Goal: Information Seeking & Learning: Learn about a topic

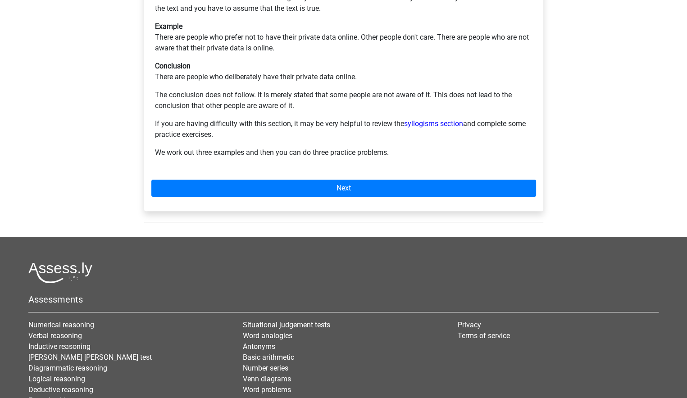
scroll to position [225, 0]
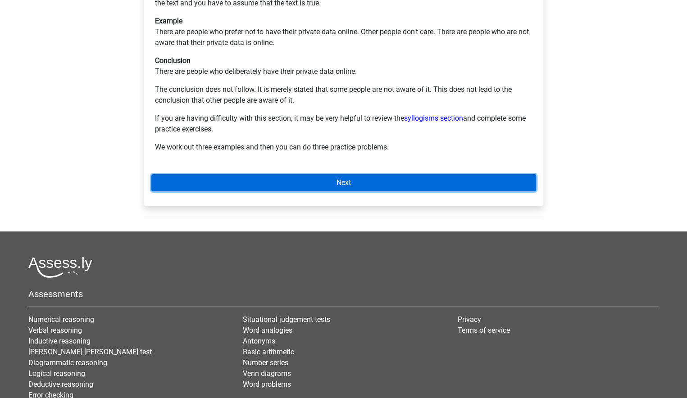
click at [291, 174] on link "Next" at bounding box center [343, 182] width 384 height 17
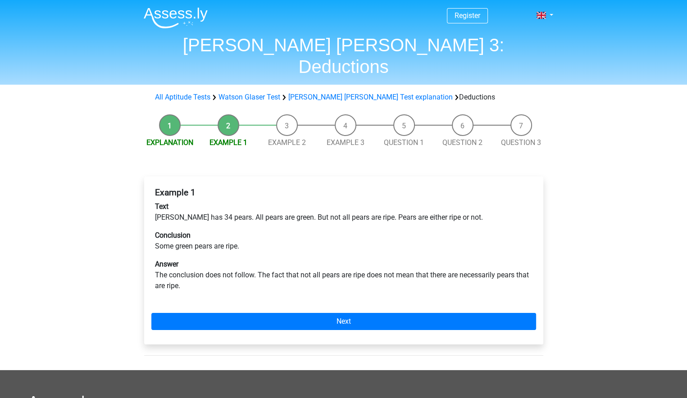
scroll to position [45, 0]
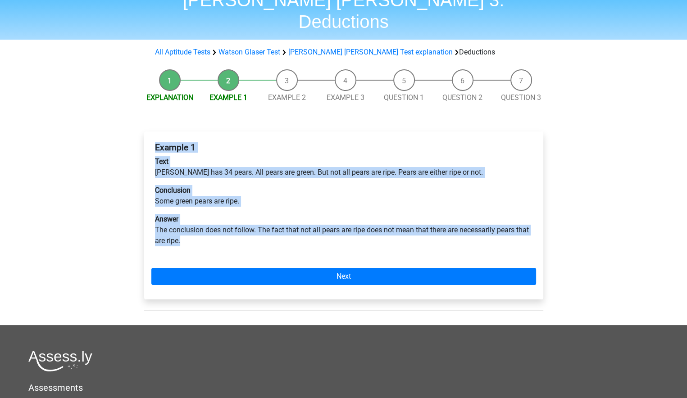
drag, startPoint x: 187, startPoint y: 217, endPoint x: 148, endPoint y: 118, distance: 107.1
click at [148, 131] on div "Example 1 Text Peter has 34 pears. All pears are green. But not all pears are r…" at bounding box center [343, 215] width 399 height 168
copy div "Example 1 Text Peter has 34 pears. All pears are green. But not all pears are r…"
click at [283, 230] on div "Example 1 Text Peter has 34 pears. All pears are green. But not all pears are r…" at bounding box center [343, 198] width 384 height 118
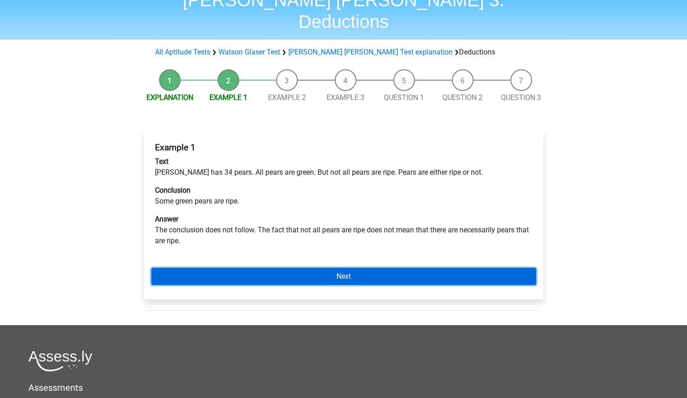
click at [334, 268] on link "Next" at bounding box center [343, 276] width 384 height 17
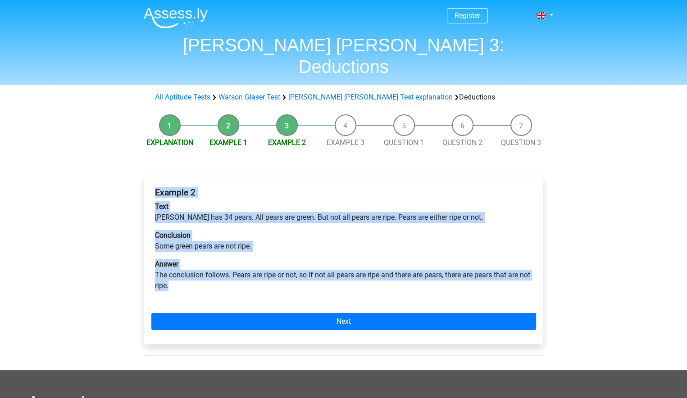
drag, startPoint x: 183, startPoint y: 263, endPoint x: 141, endPoint y: 170, distance: 102.6
click at [141, 170] on div "Example 2 Text Peter has 34 pears. All pears are green. But not all pears are r…" at bounding box center [343, 264] width 413 height 212
copy div "Example 2 Text Peter has 34 pears. All pears are green. But not all pears are r…"
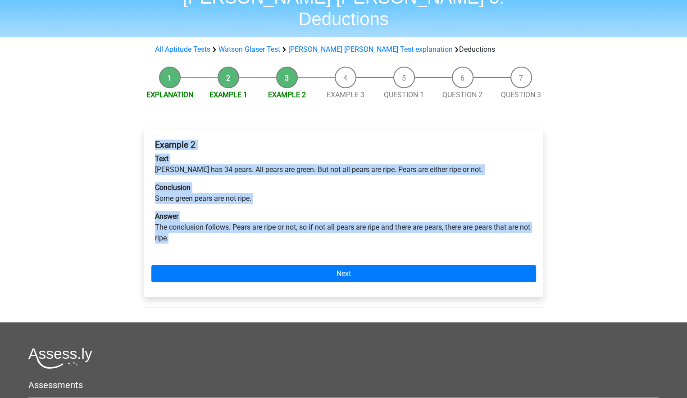
scroll to position [90, 0]
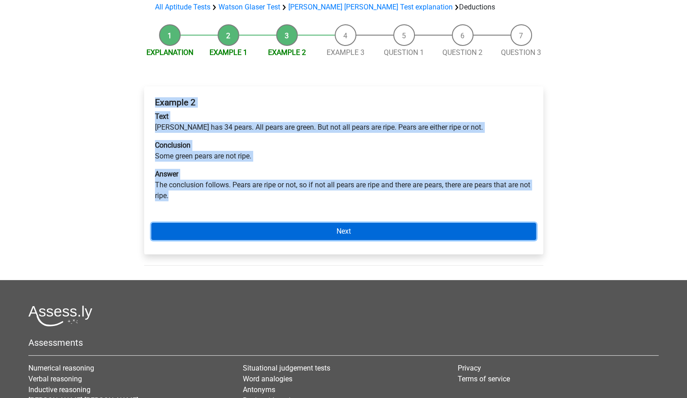
click at [313, 223] on link "Next" at bounding box center [343, 231] width 384 height 17
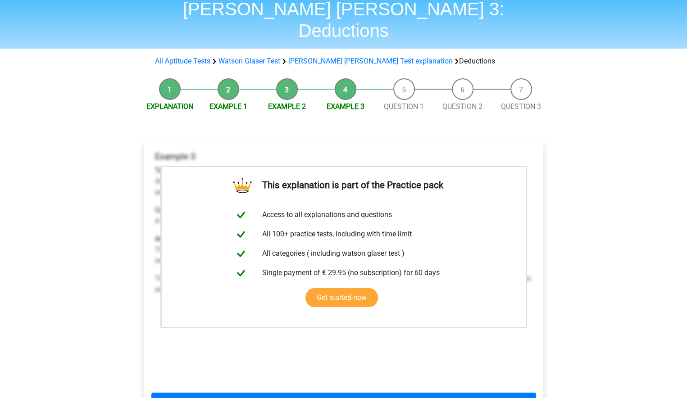
scroll to position [90, 0]
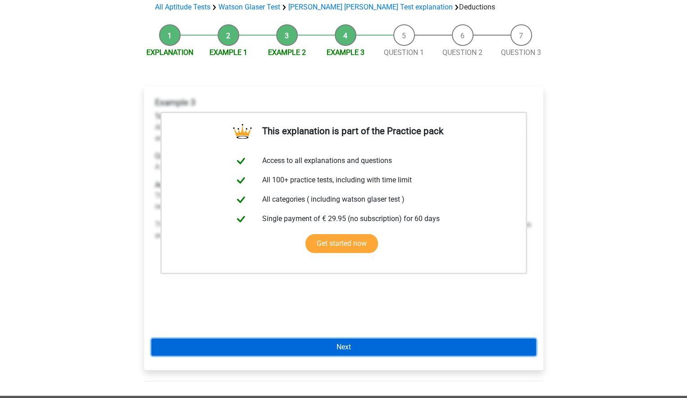
click at [388, 339] on link "Next" at bounding box center [343, 347] width 384 height 17
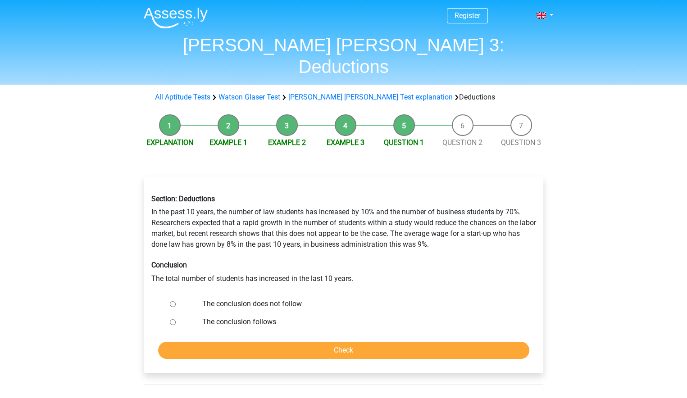
scroll to position [45, 0]
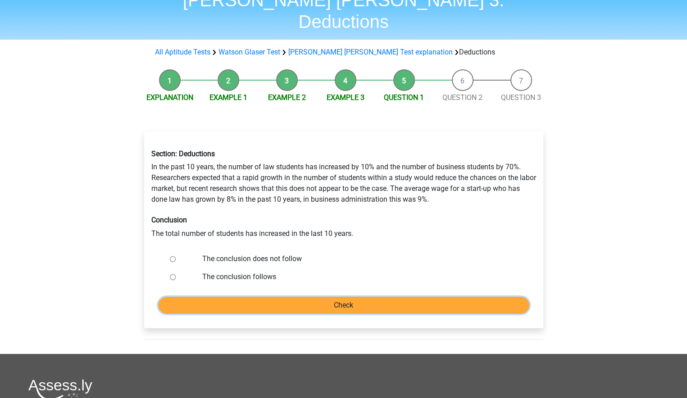
click at [340, 297] on input "Check" at bounding box center [343, 305] width 371 height 17
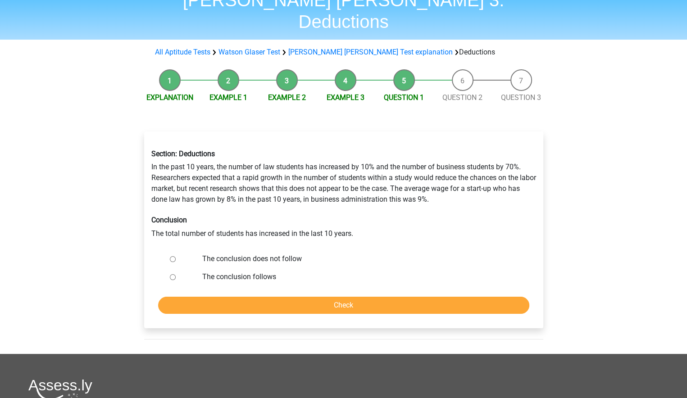
click at [172, 256] on input "The conclusion does not follow" at bounding box center [173, 259] width 6 height 6
radio input "true"
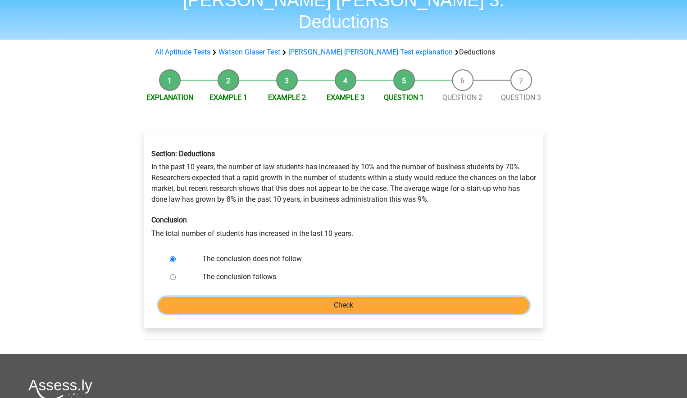
click at [334, 297] on input "Check" at bounding box center [343, 305] width 371 height 17
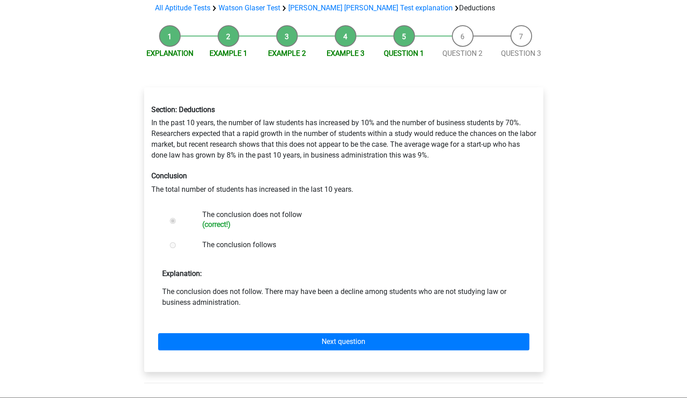
scroll to position [90, 0]
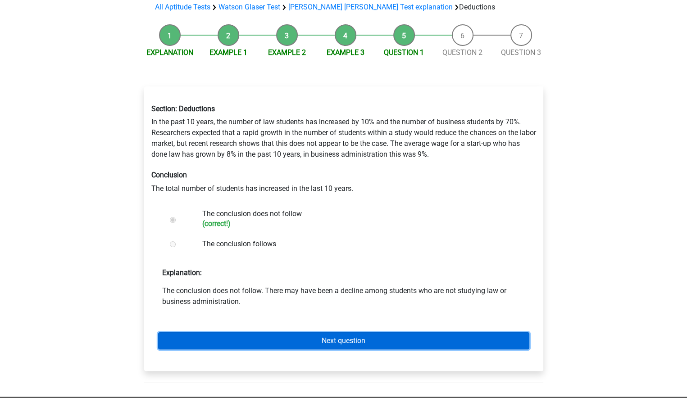
click at [322, 332] on link "Next question" at bounding box center [343, 340] width 371 height 17
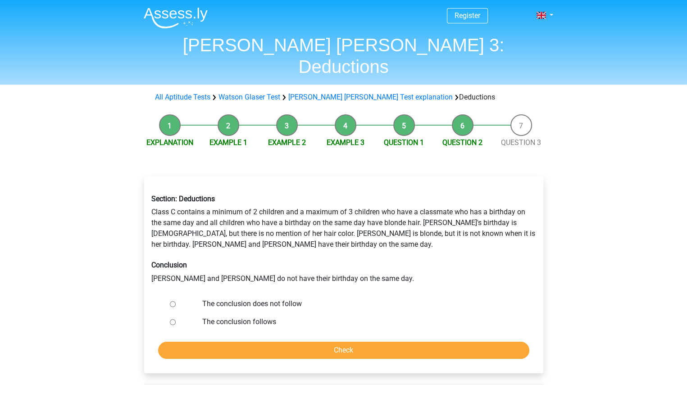
click at [173, 319] on input "The conclusion follows" at bounding box center [173, 322] width 6 height 6
radio input "true"
click at [338, 342] on input "Check" at bounding box center [343, 350] width 371 height 17
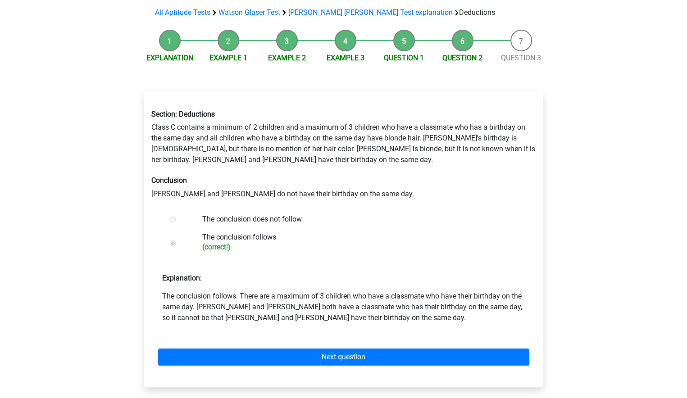
scroll to position [90, 0]
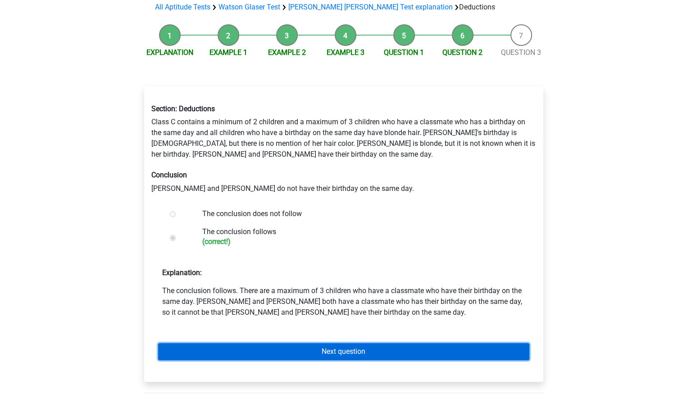
click at [361, 343] on link "Next question" at bounding box center [343, 351] width 371 height 17
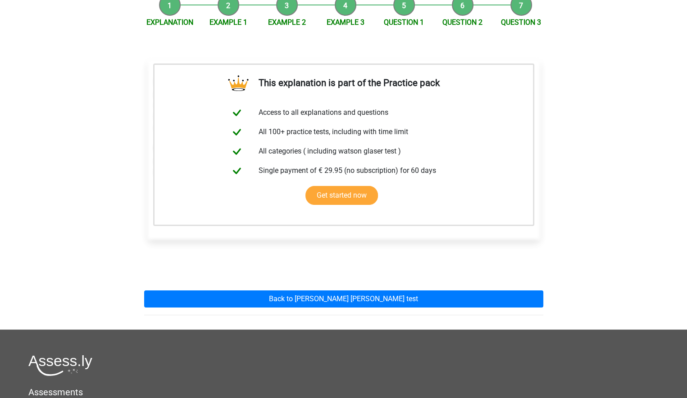
scroll to position [135, 0]
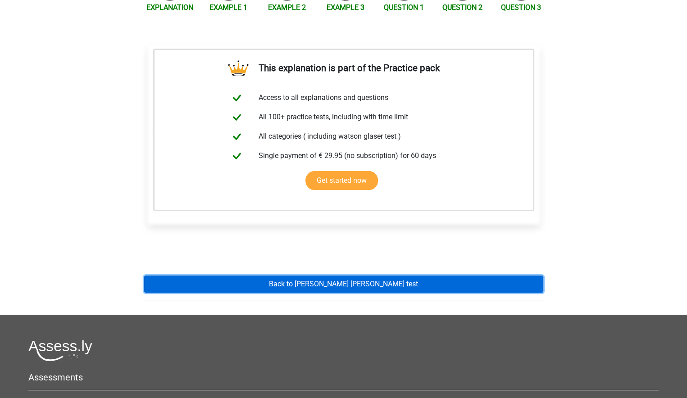
click at [342, 276] on link "Back to watson glaser test" at bounding box center [343, 284] width 399 height 17
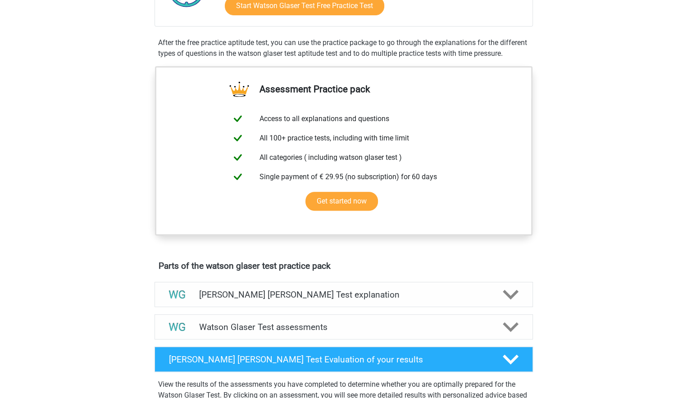
scroll to position [270, 0]
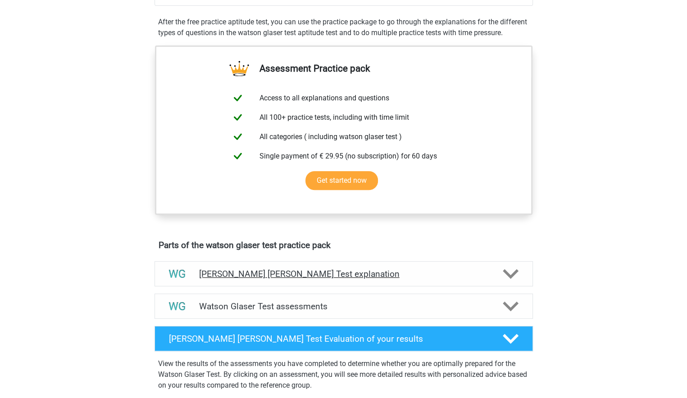
click at [511, 279] on polygon at bounding box center [510, 274] width 16 height 10
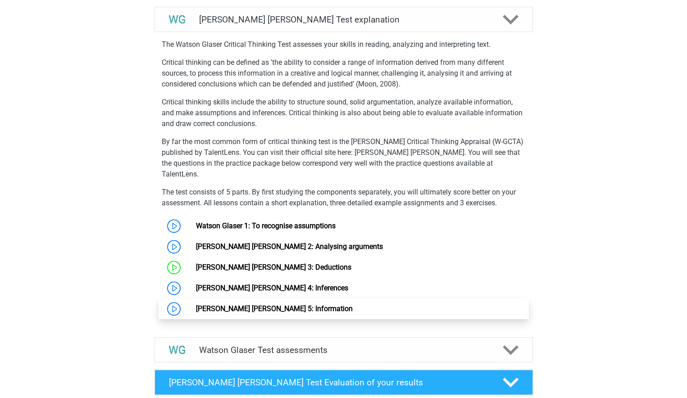
scroll to position [540, 0]
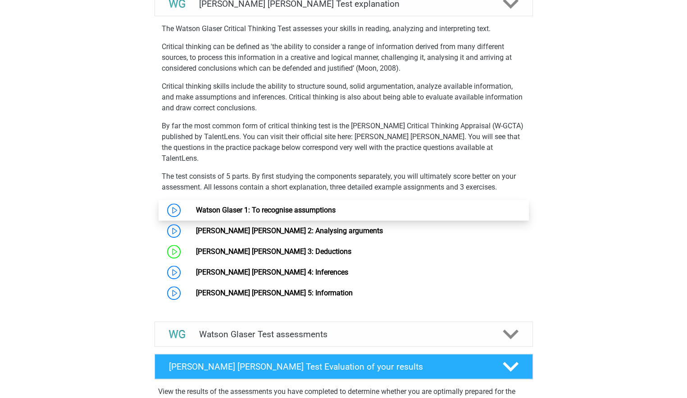
click at [196, 209] on link "Watson Glaser 1: To recognise assumptions" at bounding box center [266, 210] width 140 height 9
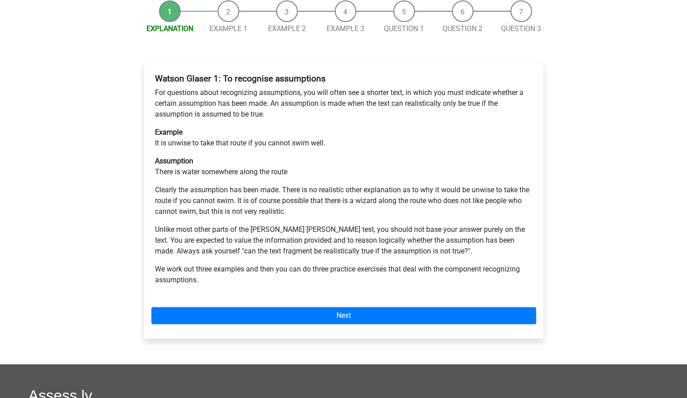
scroll to position [135, 0]
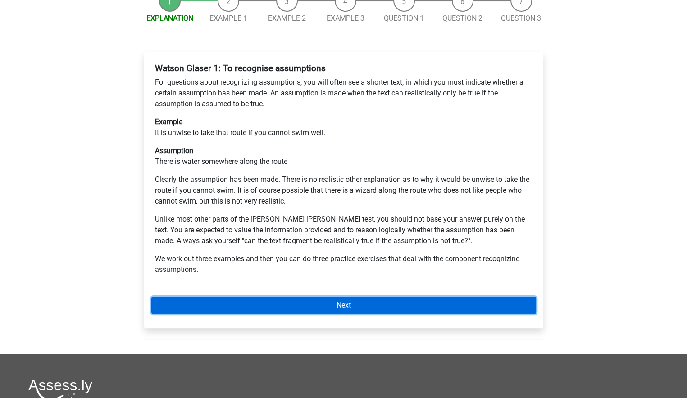
click at [305, 297] on link "Next" at bounding box center [343, 305] width 384 height 17
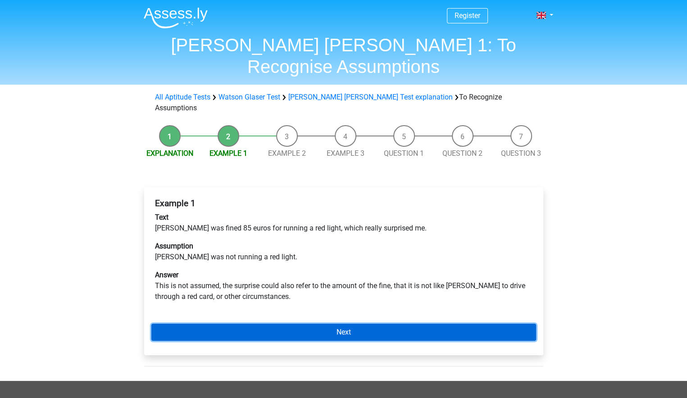
click at [324, 324] on link "Next" at bounding box center [343, 332] width 384 height 17
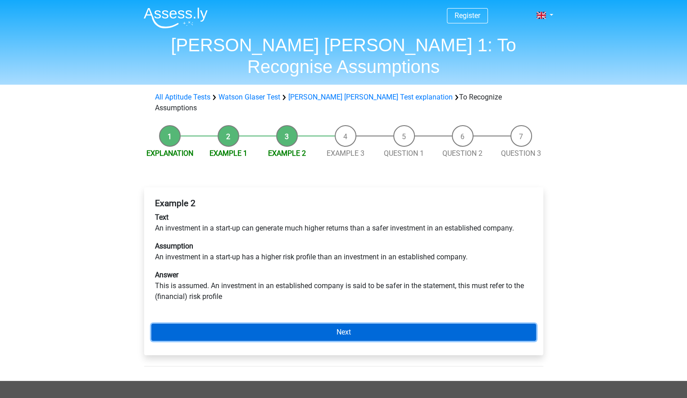
click at [339, 324] on link "Next" at bounding box center [343, 332] width 384 height 17
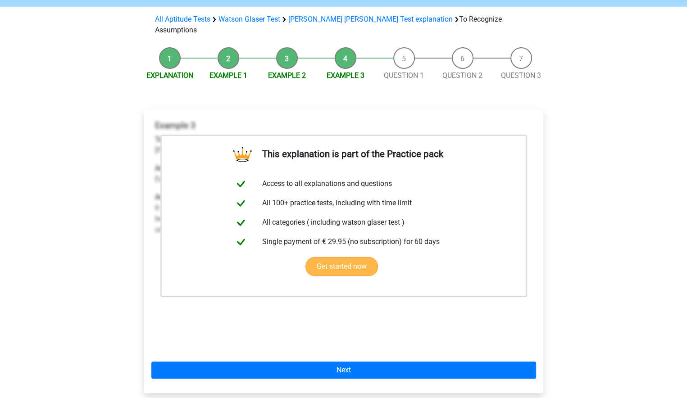
scroll to position [90, 0]
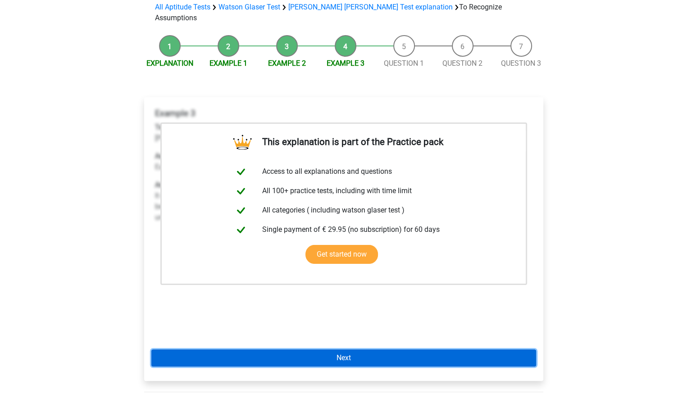
click at [361, 349] on link "Next" at bounding box center [343, 357] width 384 height 17
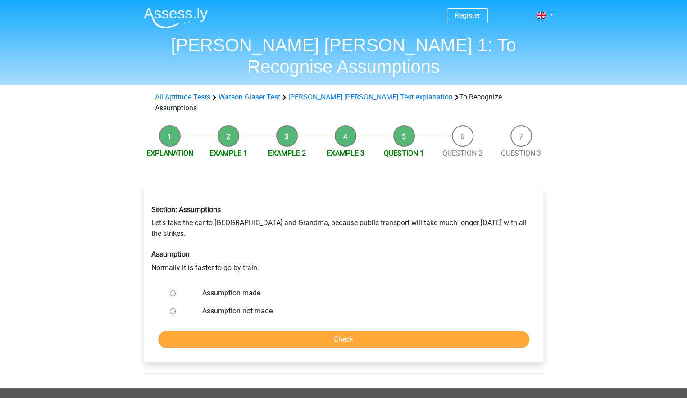
click at [172, 308] on input "Assumption not made" at bounding box center [173, 311] width 6 height 6
radio input "true"
click at [362, 331] on input "Check" at bounding box center [343, 339] width 371 height 17
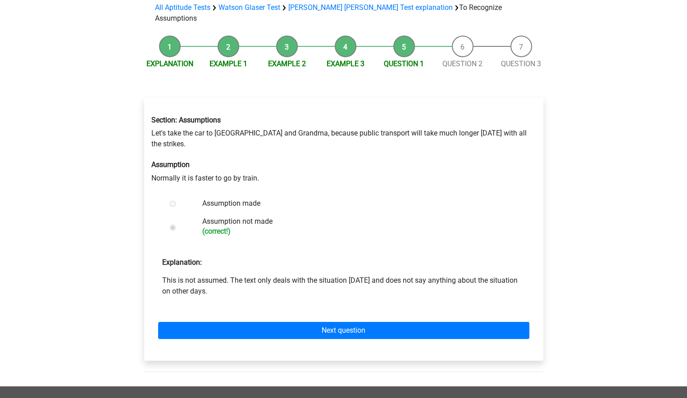
scroll to position [90, 0]
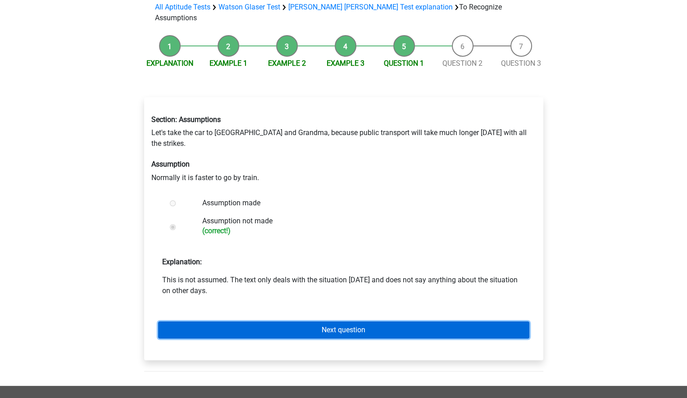
click at [345, 321] on link "Next question" at bounding box center [343, 329] width 371 height 17
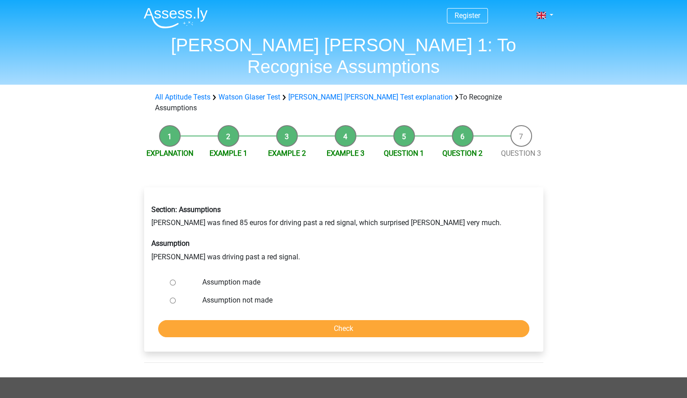
click at [170, 298] on input "Assumption not made" at bounding box center [173, 301] width 6 height 6
radio input "true"
click at [316, 320] on input "Check" at bounding box center [343, 328] width 371 height 17
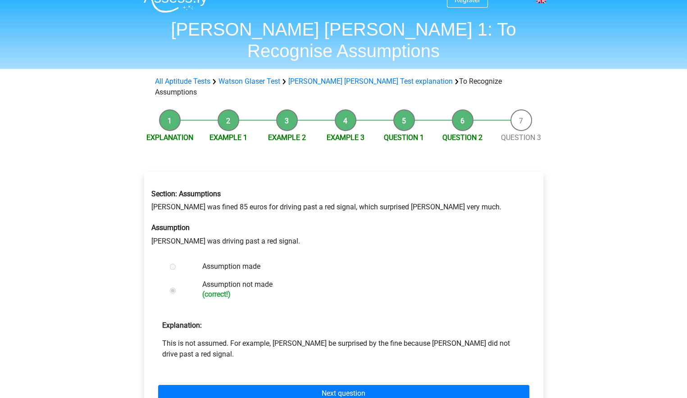
scroll to position [45, 0]
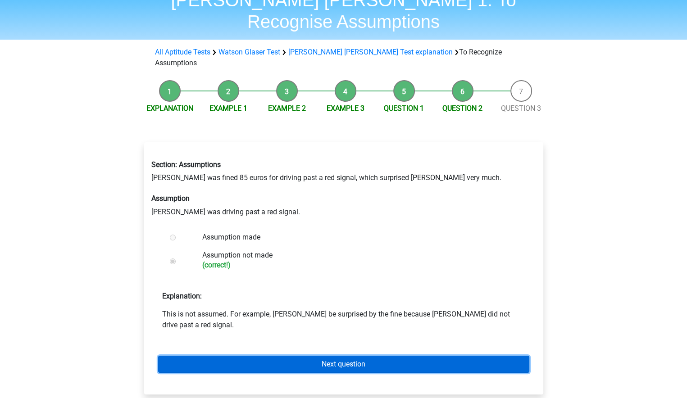
click at [368, 356] on link "Next question" at bounding box center [343, 364] width 371 height 17
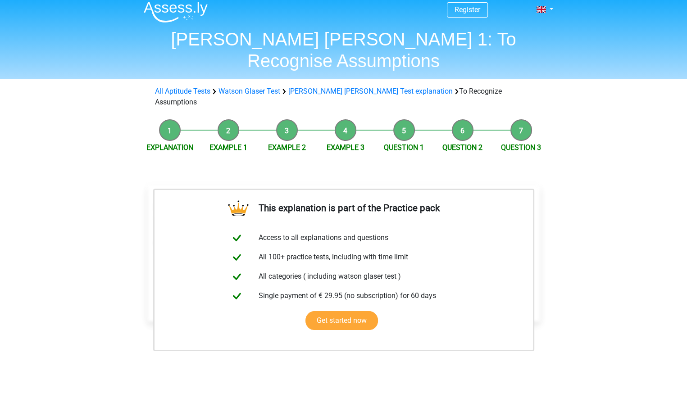
scroll to position [90, 0]
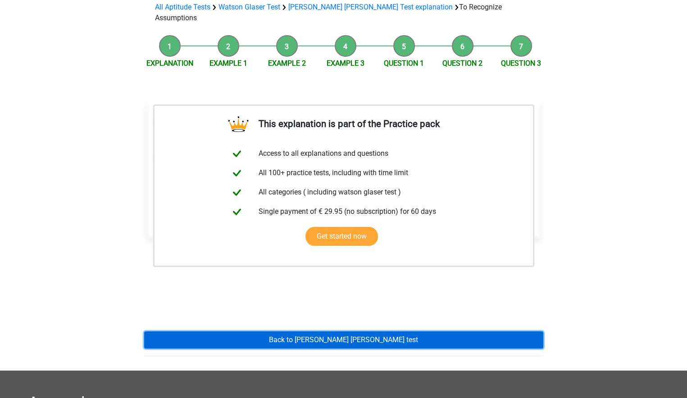
click at [364, 331] on link "Back to [PERSON_NAME] [PERSON_NAME] test" at bounding box center [343, 339] width 399 height 17
